Goal: Navigation & Orientation: Find specific page/section

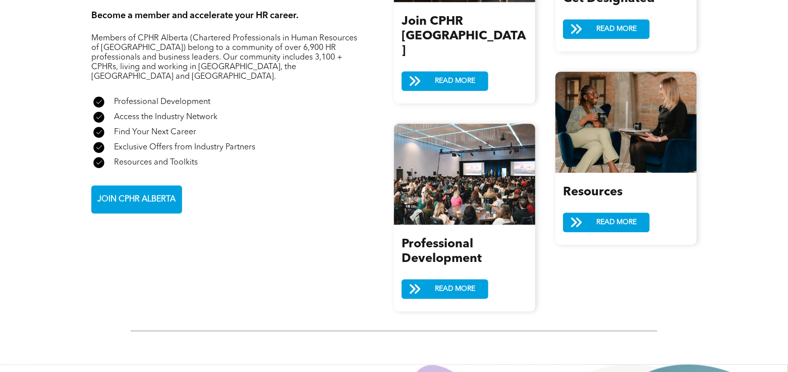
scroll to position [1311, 0]
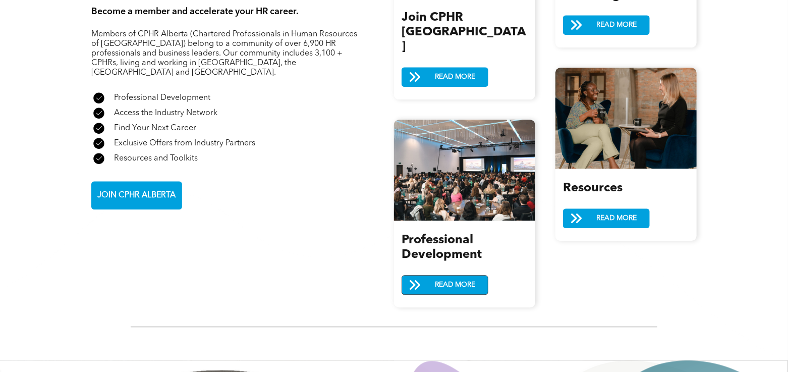
click at [447, 275] on span "READ MORE" at bounding box center [454, 284] width 47 height 19
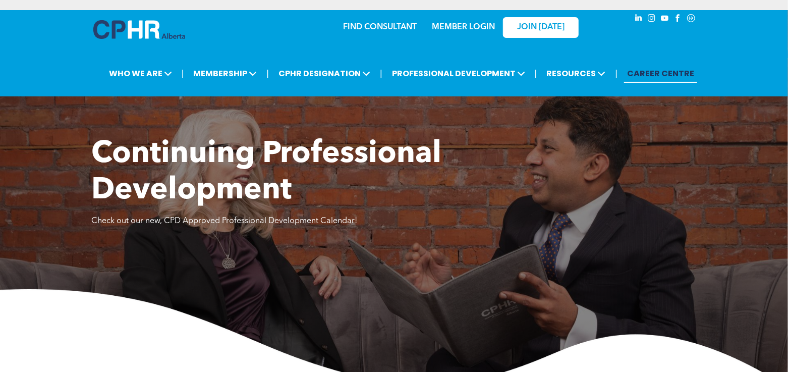
click at [669, 67] on link "CAREER CENTRE" at bounding box center [660, 73] width 73 height 19
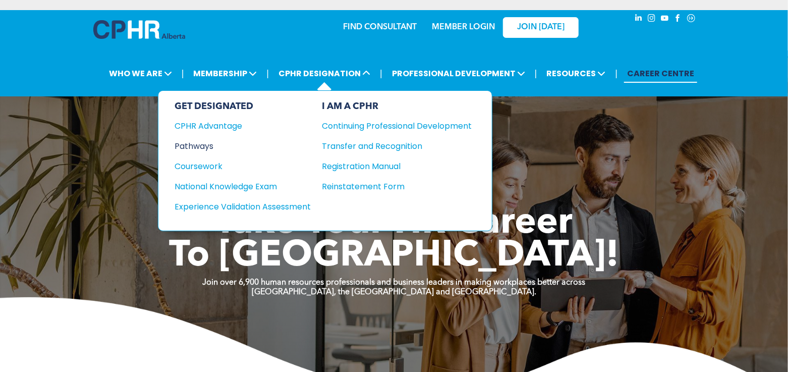
click at [190, 143] on div "Pathways" at bounding box center [236, 146] width 123 height 13
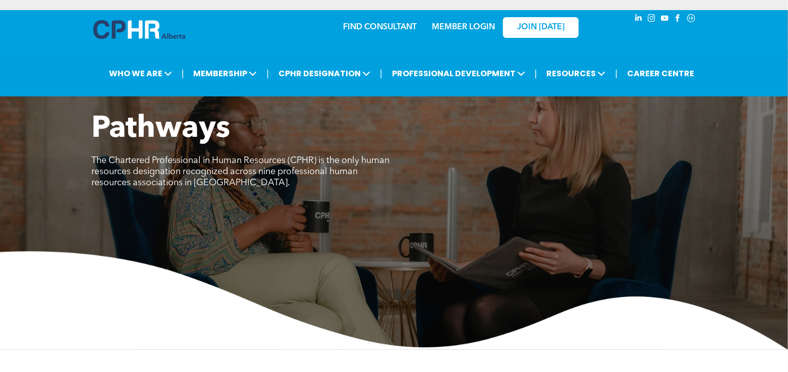
click at [440, 25] on link "MEMBER LOGIN" at bounding box center [463, 27] width 63 height 8
